Goal: Book appointment/travel/reservation

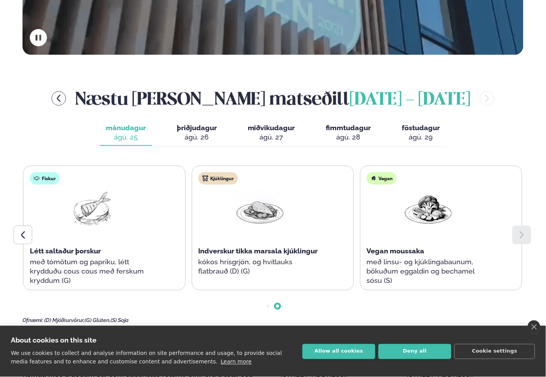
scroll to position [301, 0]
click at [520, 231] on icon at bounding box center [521, 234] width 4 height 7
click at [195, 124] on span "þriðjudagur" at bounding box center [197, 128] width 40 height 8
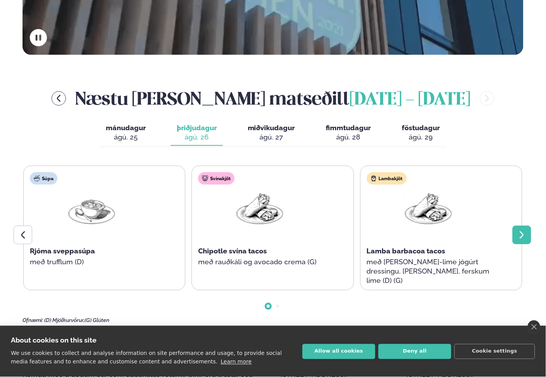
click at [521, 231] on icon at bounding box center [521, 234] width 4 height 7
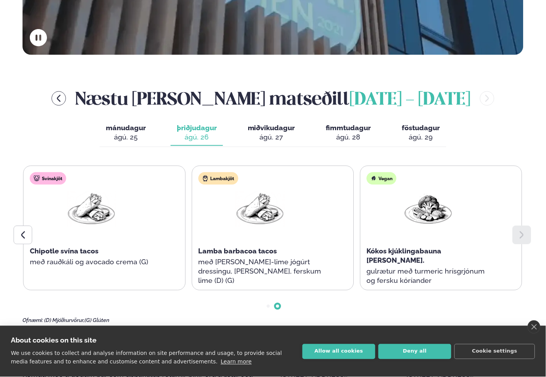
click at [521, 231] on icon at bounding box center [521, 234] width 4 height 7
click at [272, 124] on span "miðvikudagur" at bounding box center [271, 128] width 47 height 8
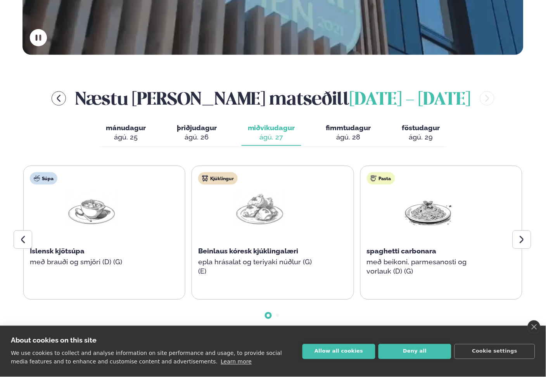
click at [345, 133] on div "ágú. 28" at bounding box center [348, 137] width 45 height 9
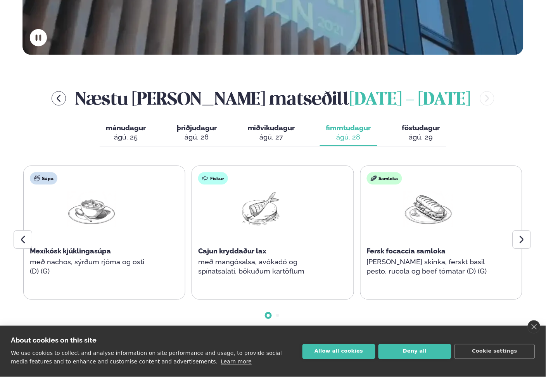
click at [419, 124] on span "föstudagur" at bounding box center [421, 128] width 38 height 8
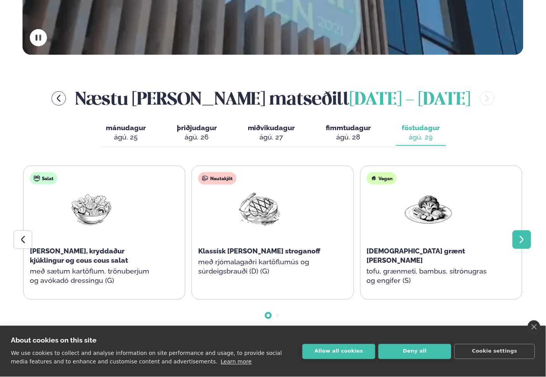
click at [518, 235] on icon at bounding box center [521, 239] width 9 height 9
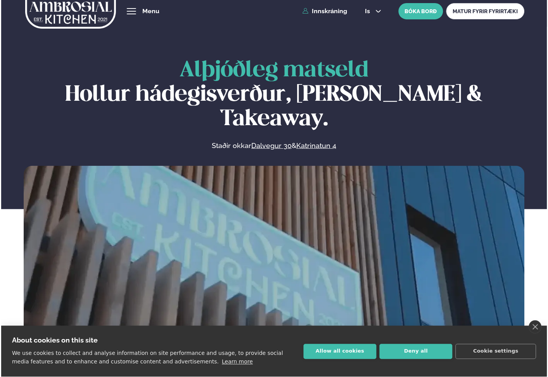
scroll to position [0, 0]
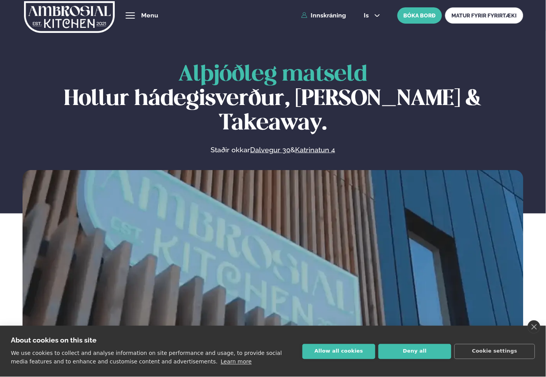
click at [129, 14] on div "hamburger" at bounding box center [130, 15] width 9 height 6
